Goal: Information Seeking & Learning: Learn about a topic

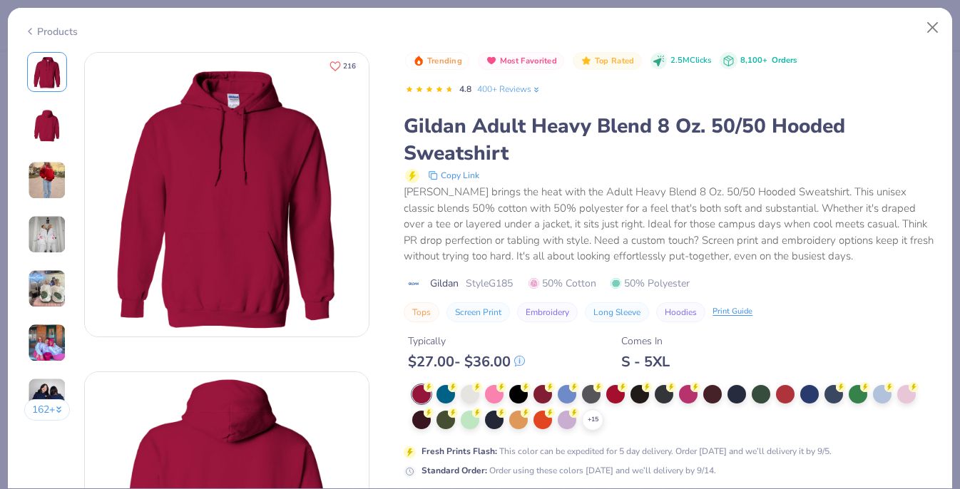
click at [339, 66] on icon "Like" at bounding box center [334, 66] width 11 height 11
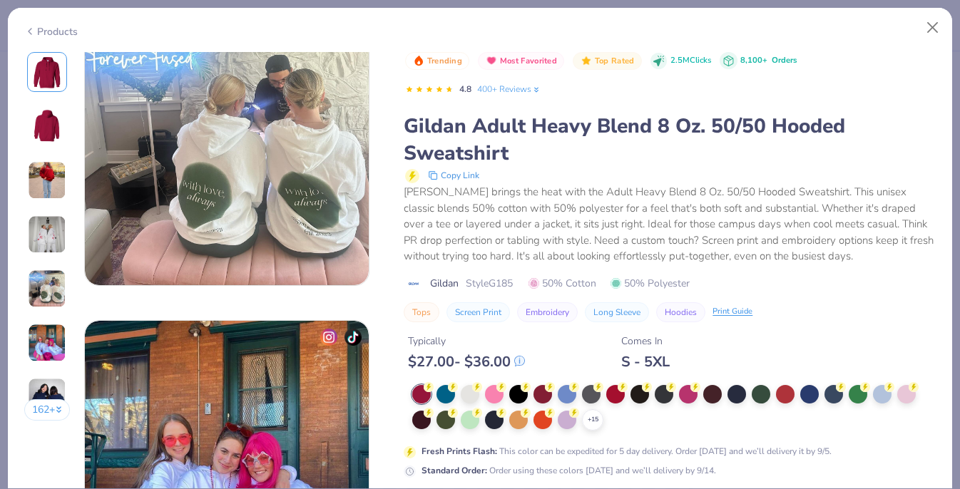
scroll to position [1330, 0]
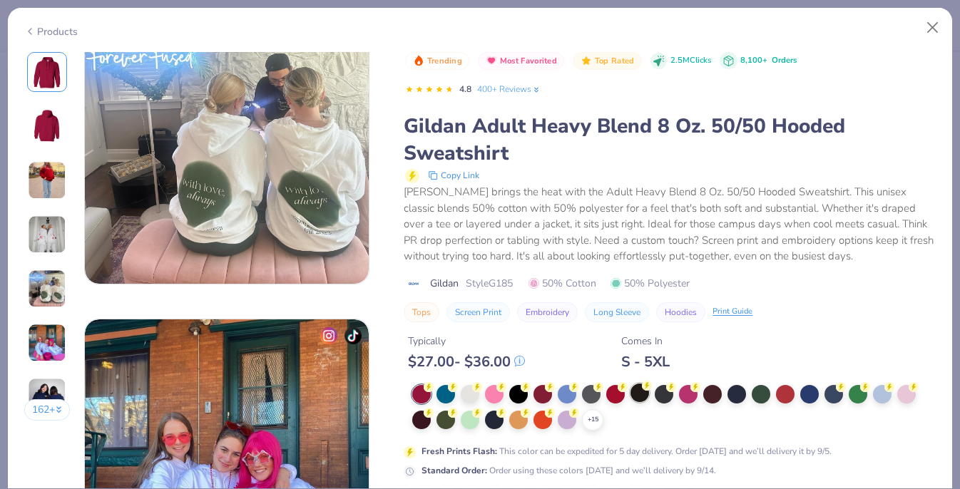
click at [638, 396] on div at bounding box center [639, 393] width 19 height 19
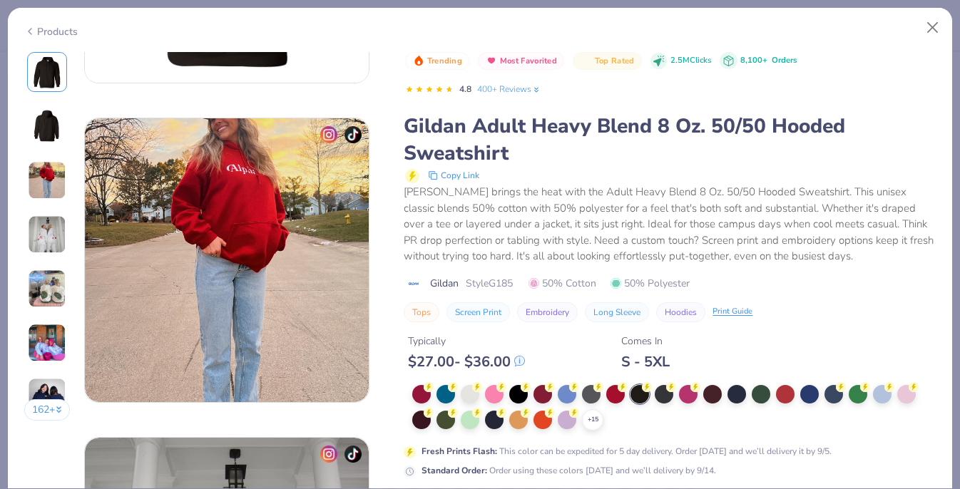
scroll to position [574, 0]
click at [684, 159] on div "Gildan Adult Heavy Blend 8 Oz. 50/50 Hooded Sweatshirt" at bounding box center [670, 140] width 532 height 54
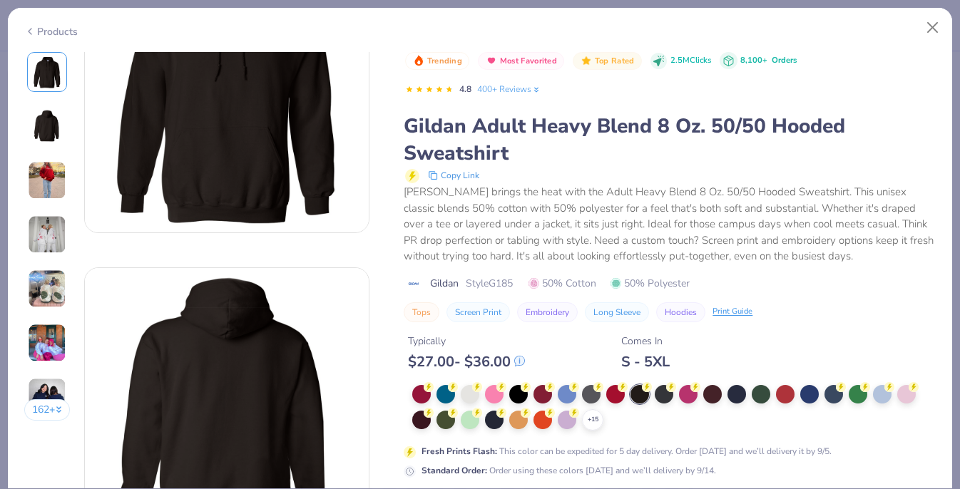
scroll to position [108, 0]
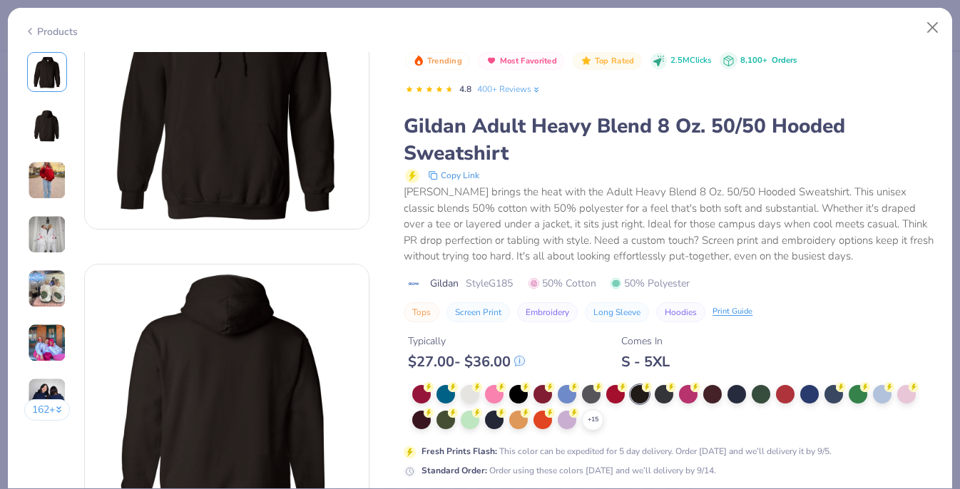
click at [641, 356] on div "S - 5XL" at bounding box center [645, 362] width 48 height 18
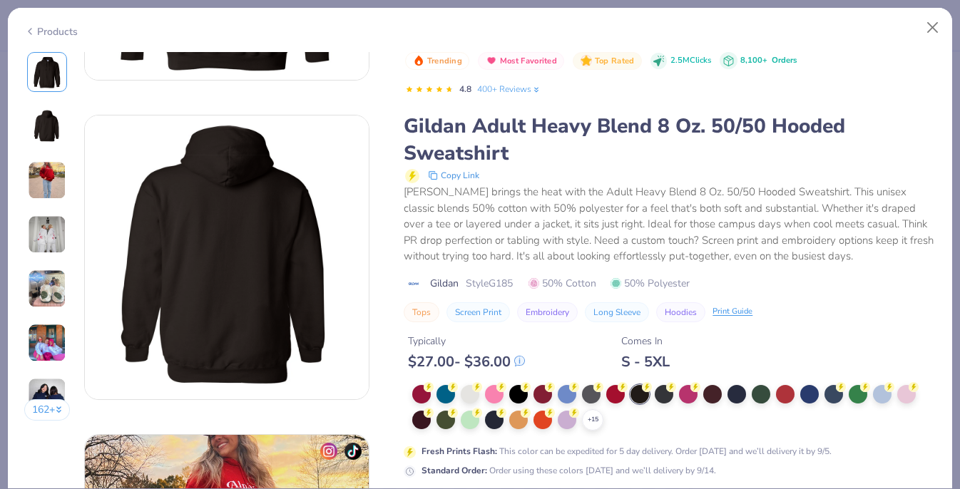
scroll to position [262, 0]
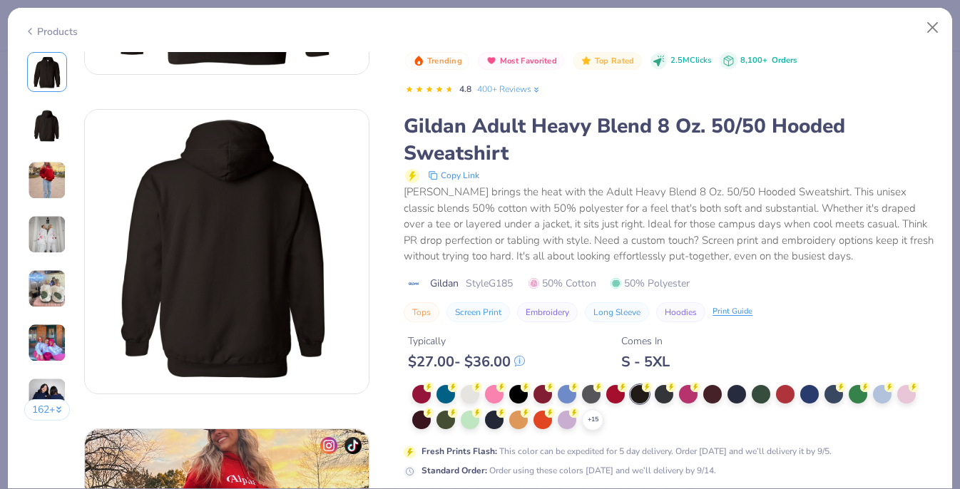
click at [716, 325] on div "Typically $ 27.00 - $ 36.00 Comes In S - 5XL" at bounding box center [670, 346] width 532 height 48
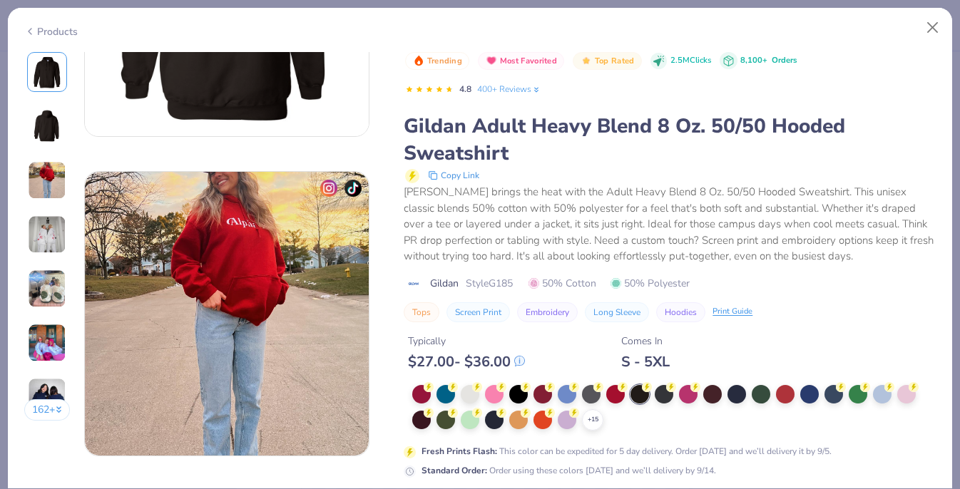
scroll to position [523, 0]
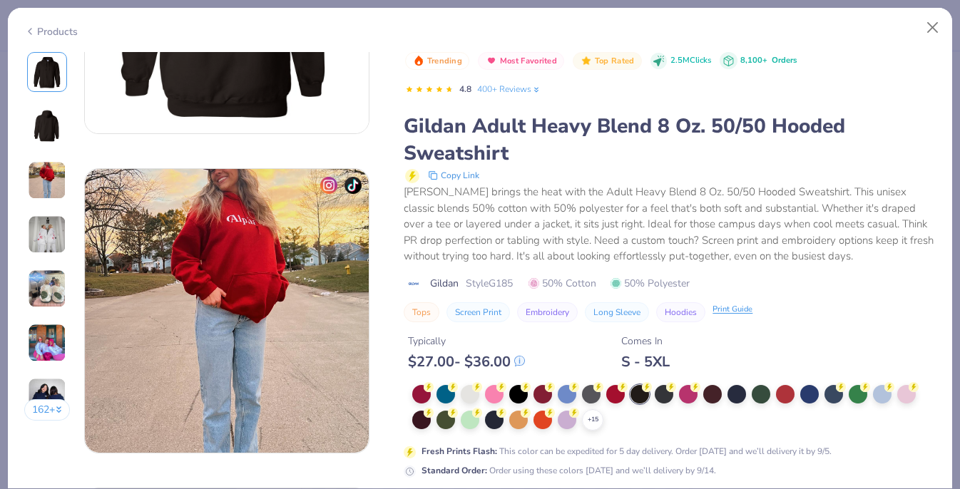
click at [722, 309] on div "Print Guide" at bounding box center [732, 310] width 40 height 12
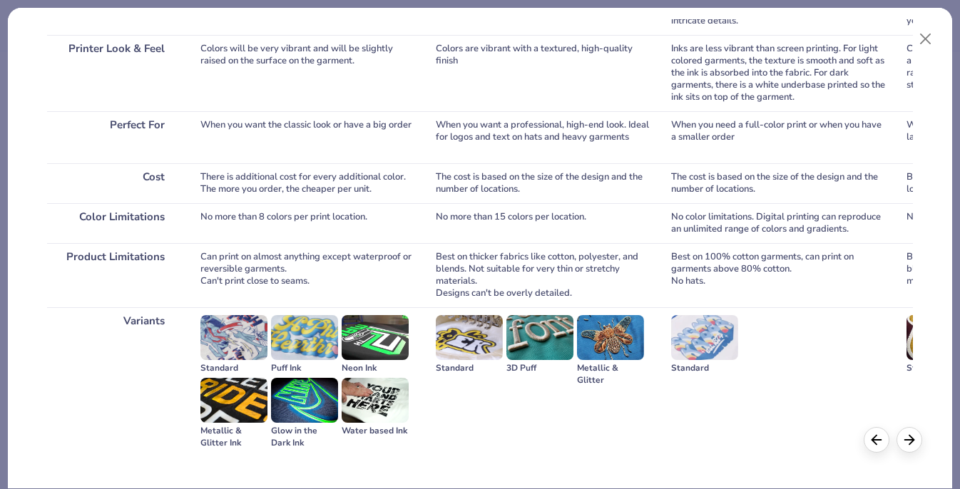
scroll to position [0, 0]
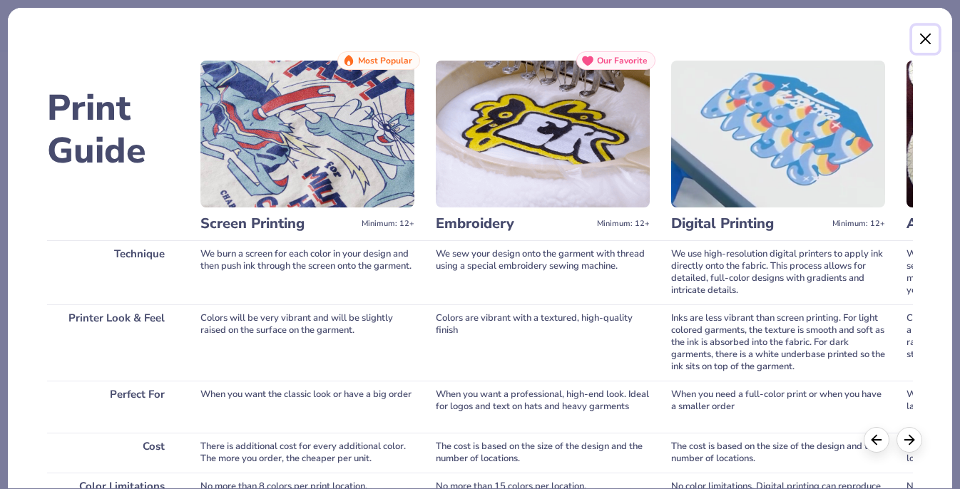
click at [920, 34] on button "Close" at bounding box center [925, 39] width 27 height 27
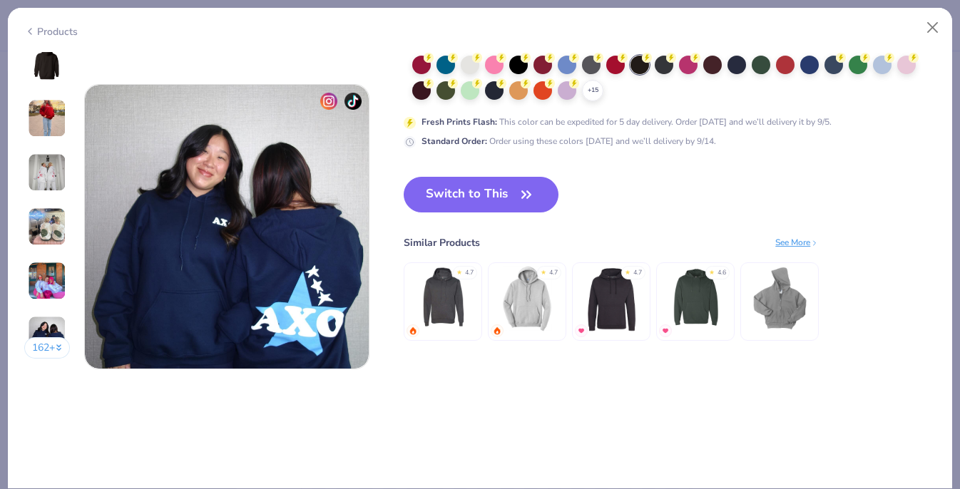
scroll to position [1849, 0]
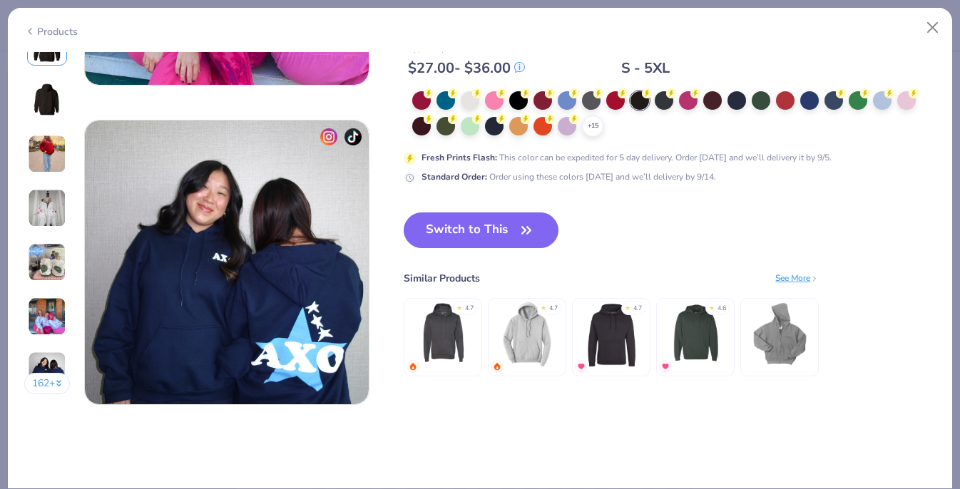
click at [793, 276] on div "See More" at bounding box center [796, 278] width 43 height 13
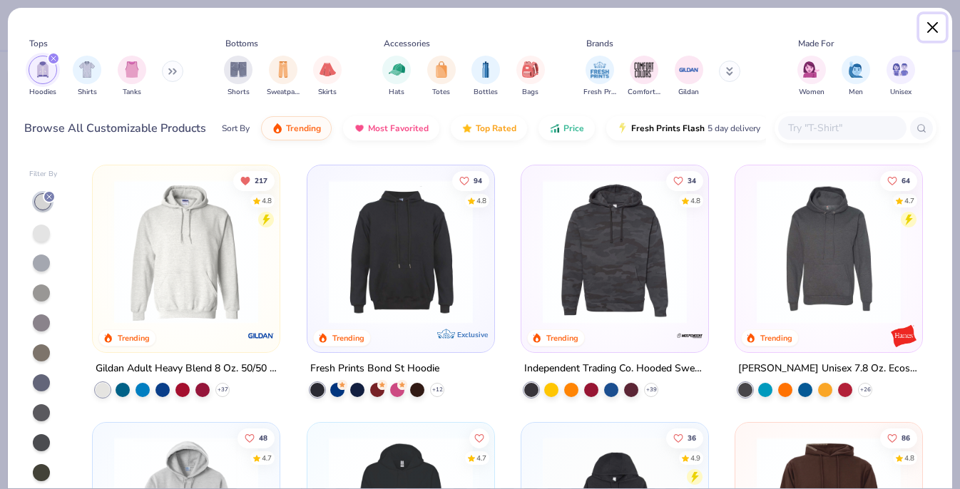
click at [936, 29] on button "Close" at bounding box center [932, 27] width 27 height 27
type textarea "x"
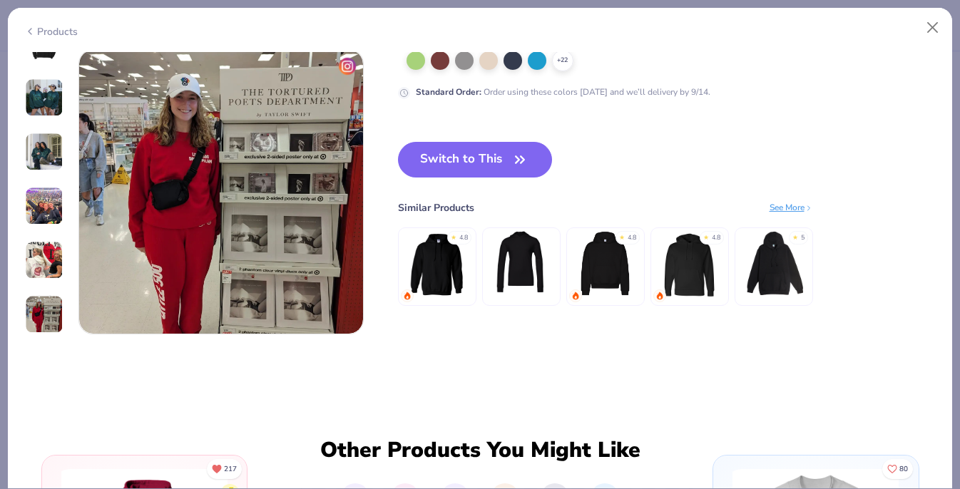
scroll to position [1912, 0]
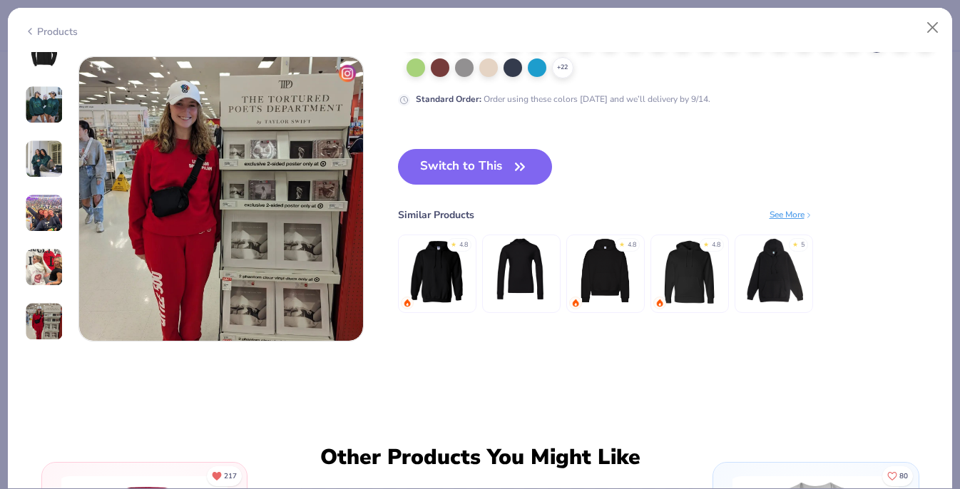
click at [443, 281] on img at bounding box center [437, 271] width 68 height 68
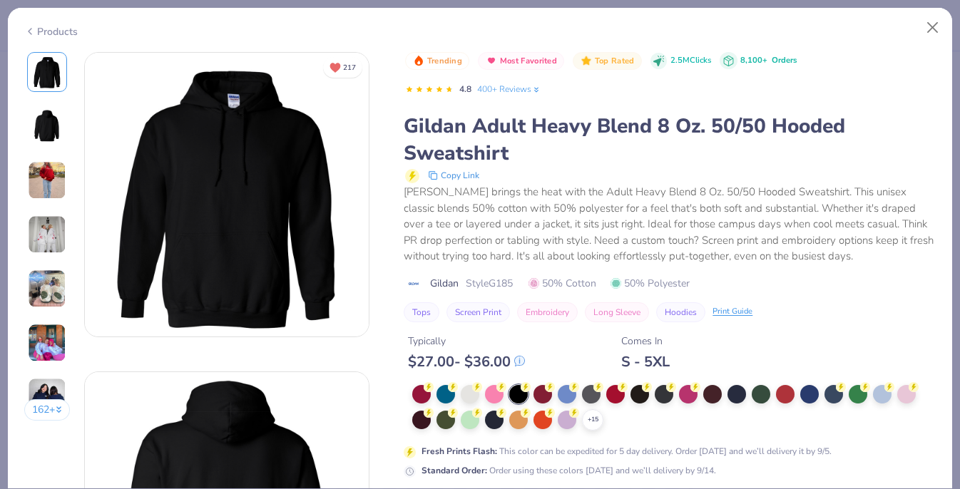
click at [660, 58] on icon at bounding box center [658, 61] width 11 height 11
click at [658, 57] on icon at bounding box center [658, 61] width 11 height 11
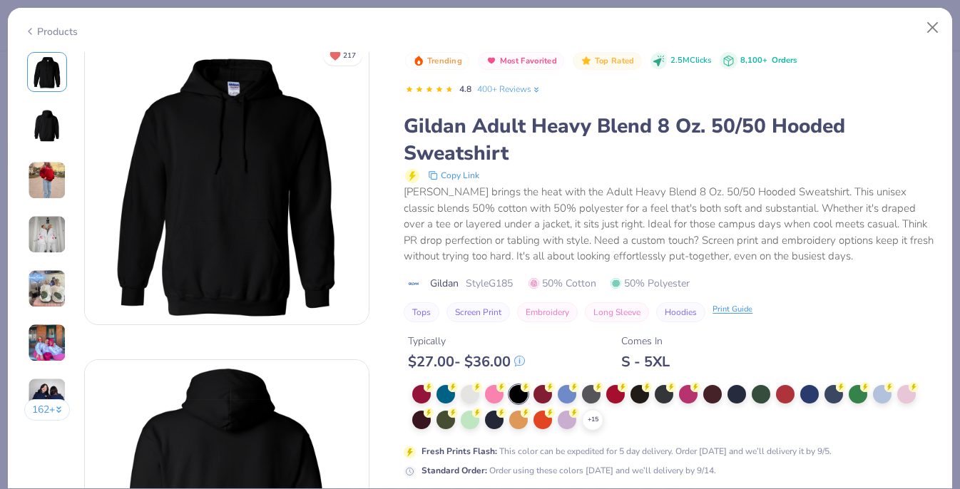
click at [728, 309] on div "Print Guide" at bounding box center [732, 310] width 40 height 12
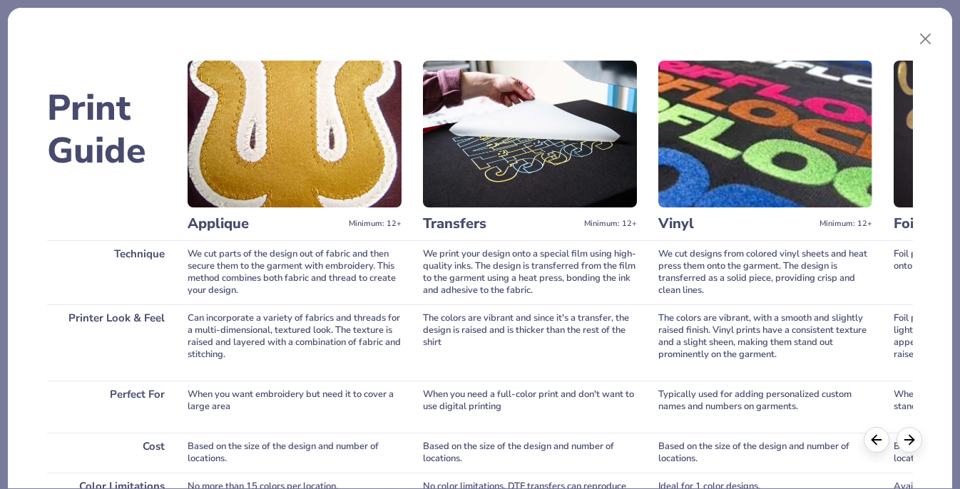
scroll to position [0, 0]
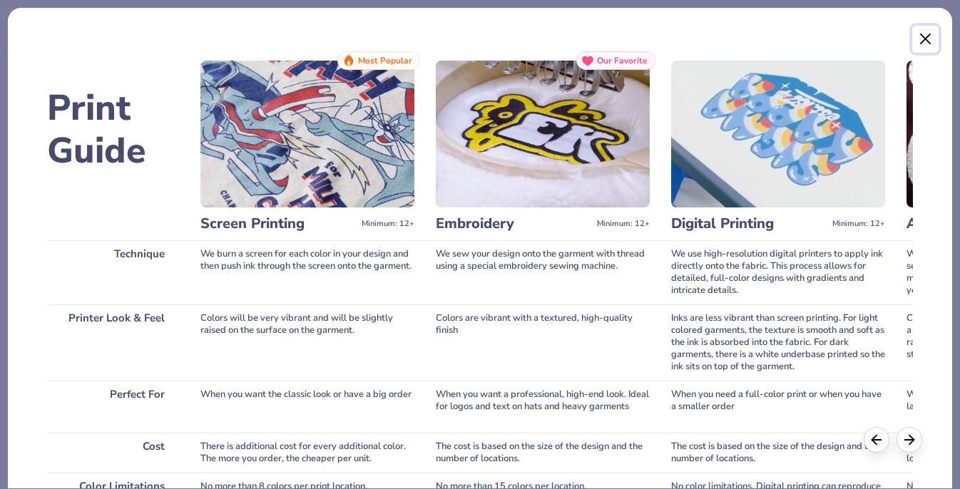
click at [930, 38] on button "Close" at bounding box center [925, 39] width 27 height 27
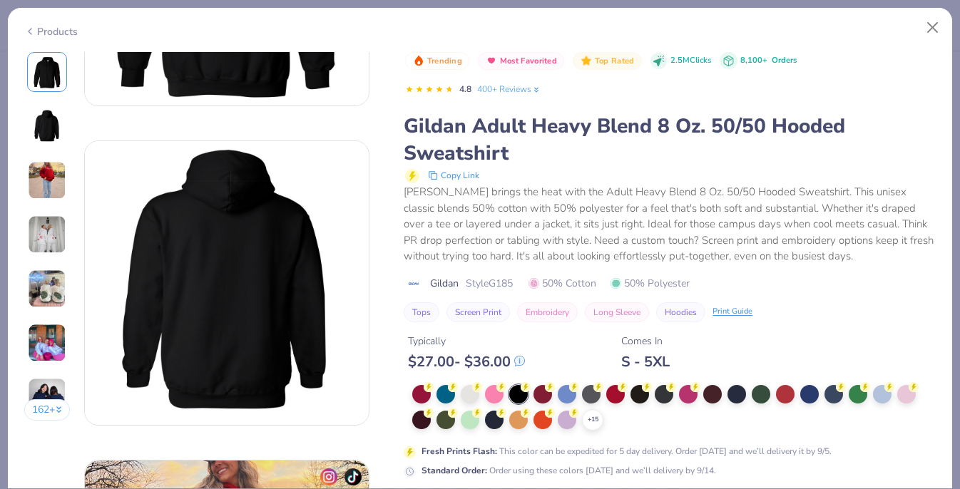
scroll to position [474, 0]
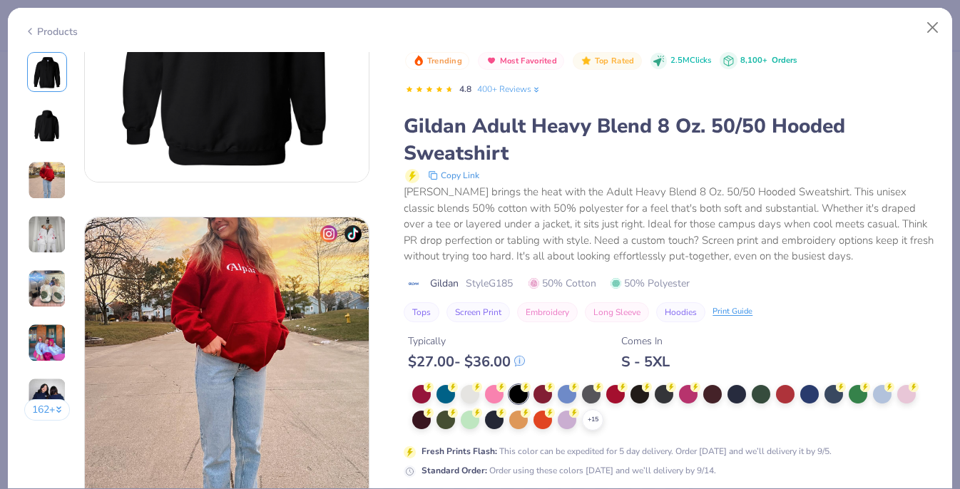
click at [467, 176] on button "Copy Link" at bounding box center [453, 175] width 60 height 17
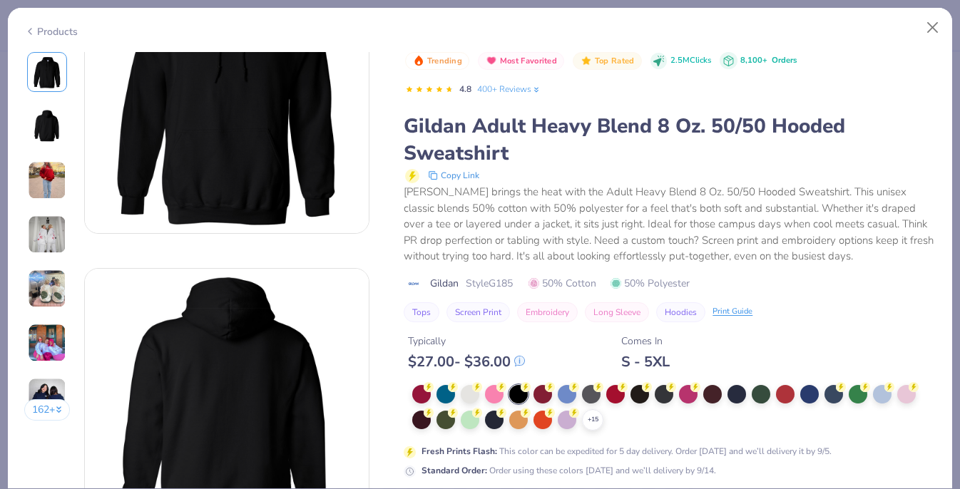
scroll to position [93, 0]
